Goal: Navigation & Orientation: Find specific page/section

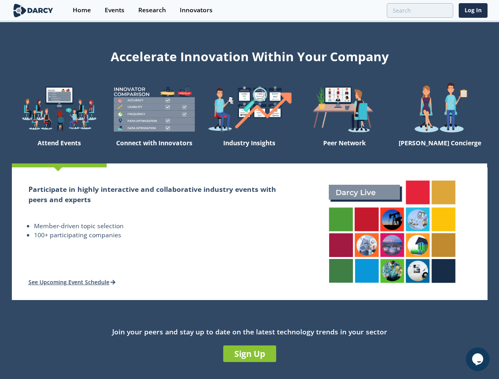
click at [249, 189] on h2 "Participate in highly interactive and collaborative industry events with peers …" at bounding box center [154, 194] width 252 height 21
click at [477, 359] on icon "Chat widget" at bounding box center [477, 359] width 11 height 12
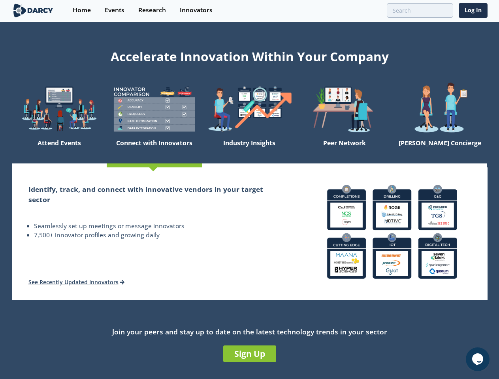
click at [249, 189] on h2 "Identify, track, and connect with innovative vendors in your target sector" at bounding box center [154, 194] width 252 height 21
click at [477, 359] on icon "Chat widget" at bounding box center [477, 359] width 11 height 12
